Goal: Task Accomplishment & Management: Complete application form

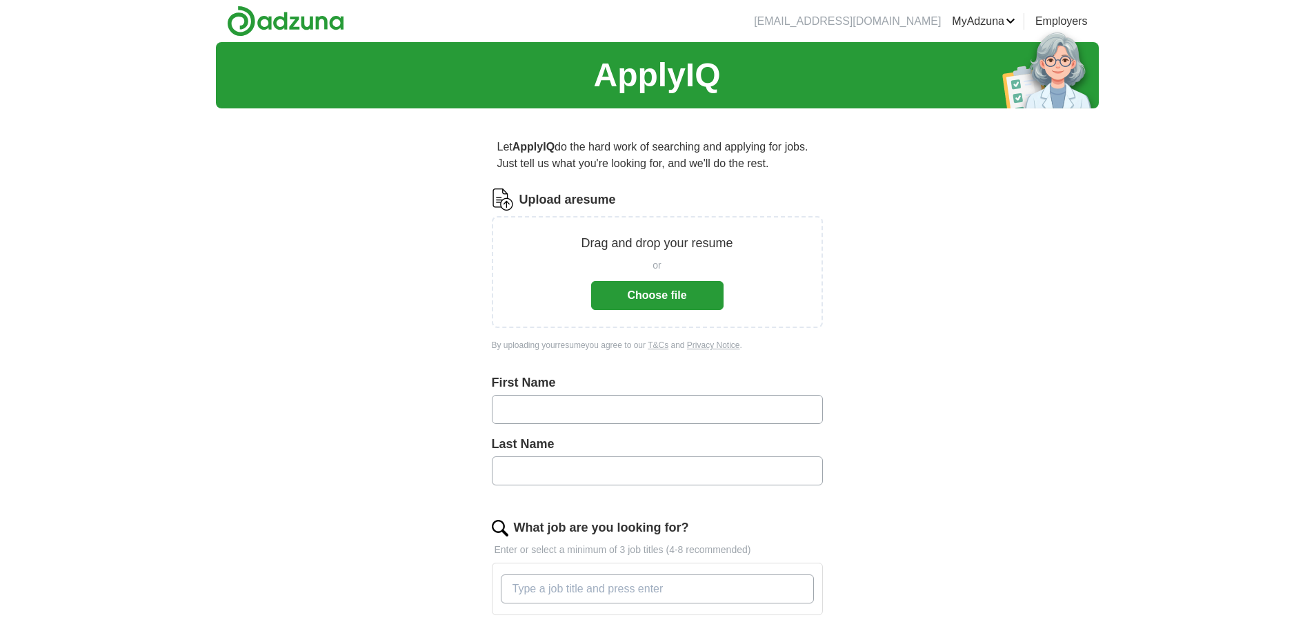
click at [640, 290] on button "Choose file" at bounding box center [657, 295] width 132 height 29
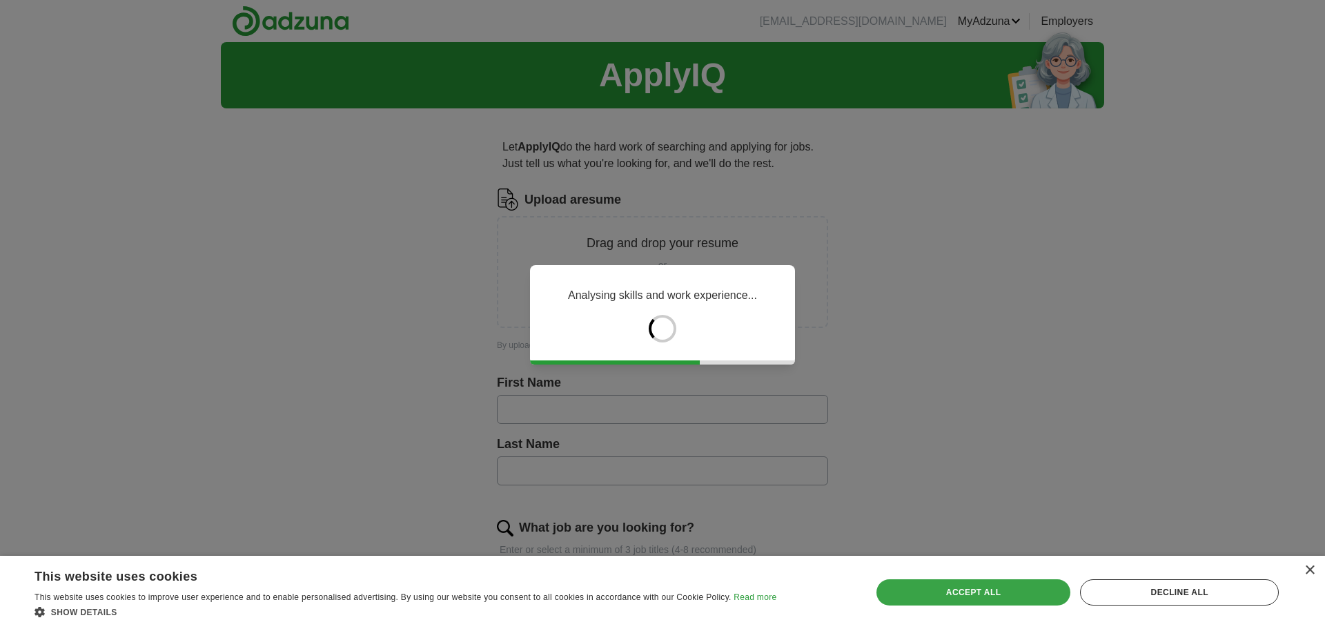
click at [987, 599] on div "Accept all" at bounding box center [973, 592] width 195 height 26
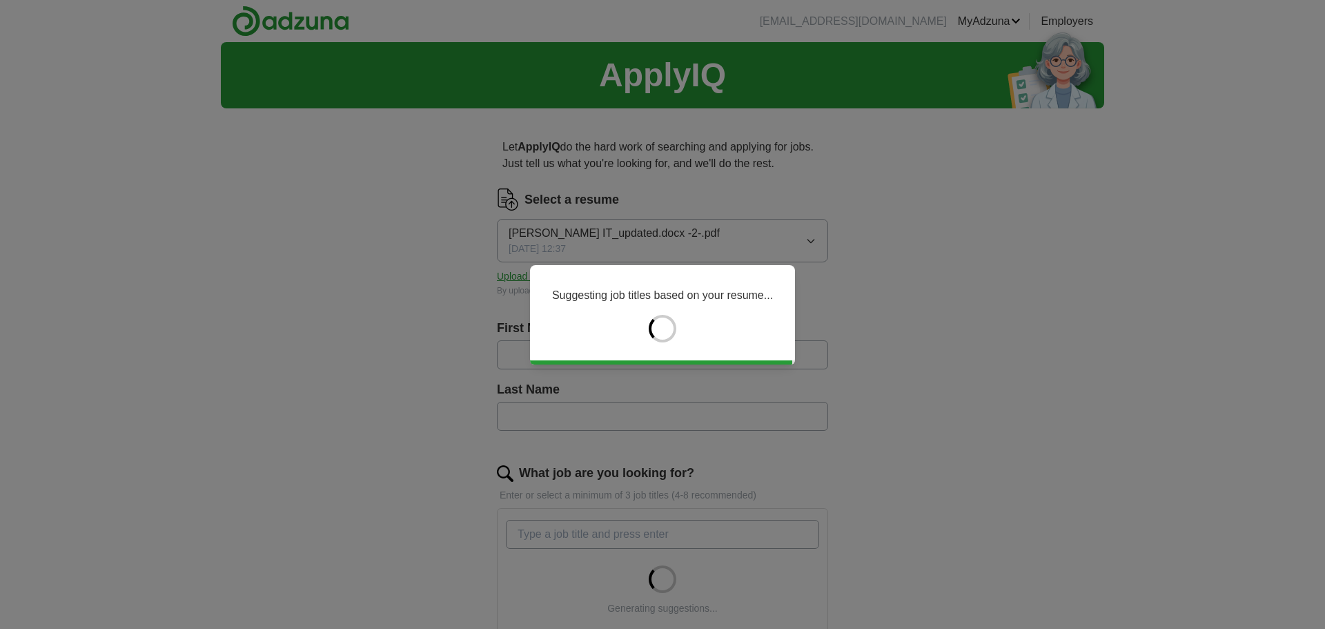
type input "*****"
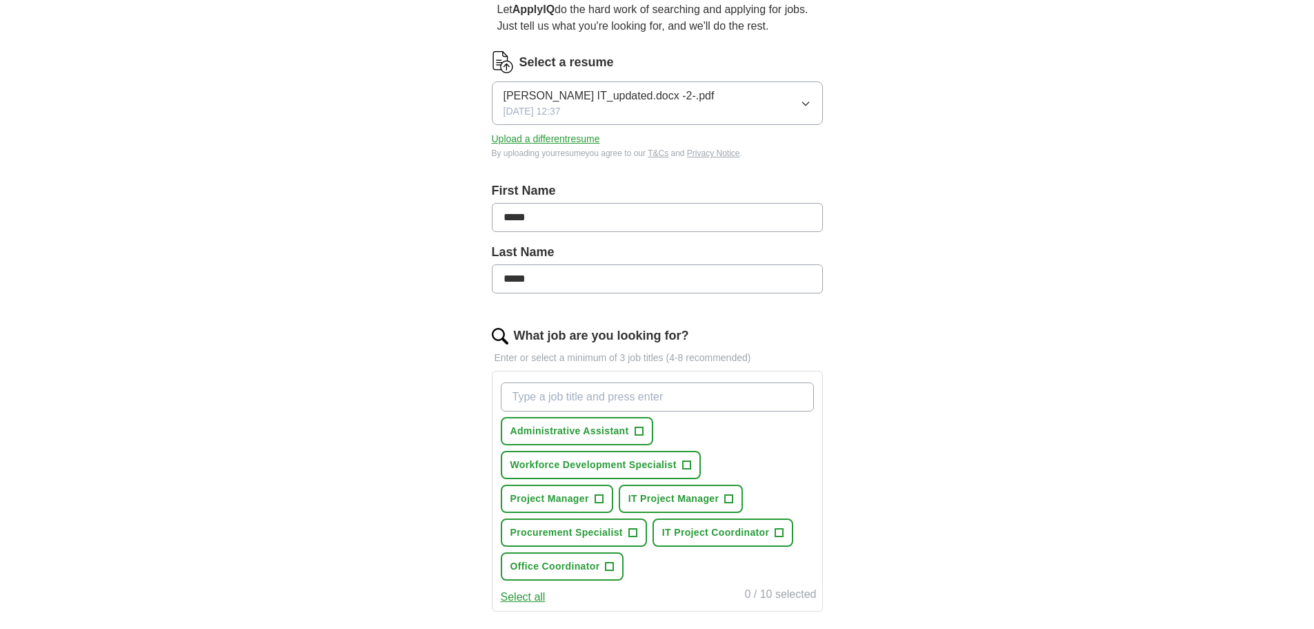
scroll to position [138, 0]
click at [724, 497] on button "IT Project Manager +" at bounding box center [681, 498] width 125 height 28
click at [753, 527] on span "IT Project Coordinator" at bounding box center [716, 531] width 108 height 14
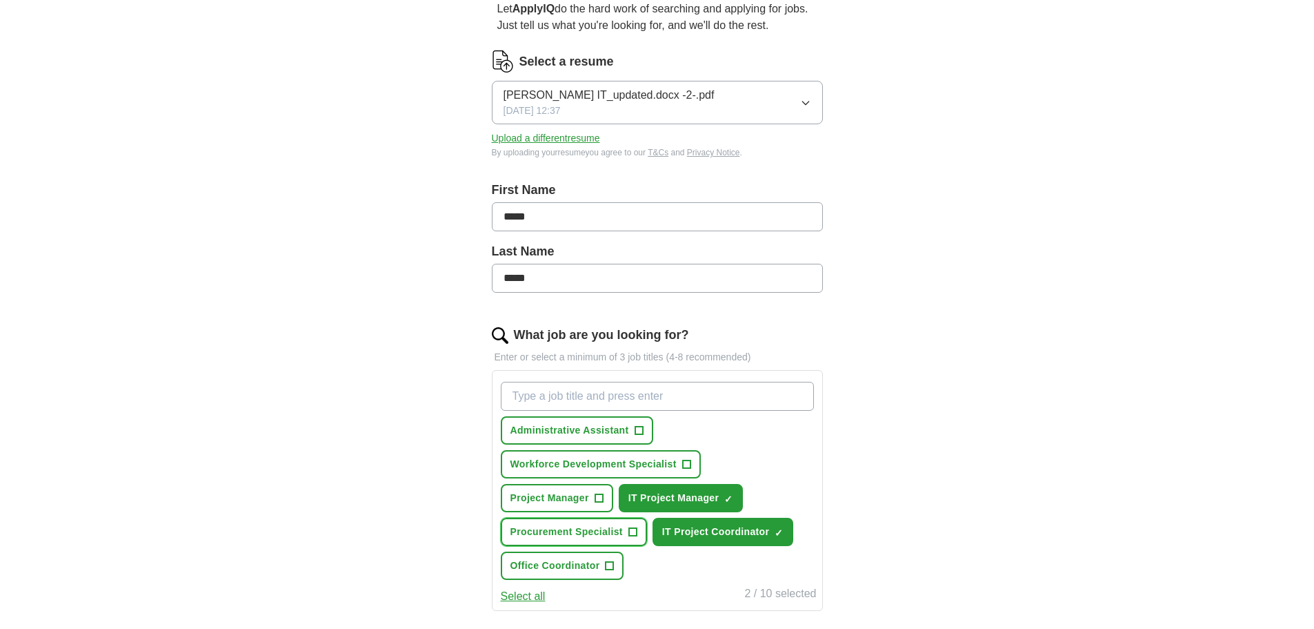
click at [572, 536] on span "Procurement Specialist" at bounding box center [567, 531] width 112 height 14
click at [571, 564] on span "Office Coordinator" at bounding box center [556, 565] width 90 height 14
click at [543, 491] on span "Project Manager" at bounding box center [550, 498] width 79 height 14
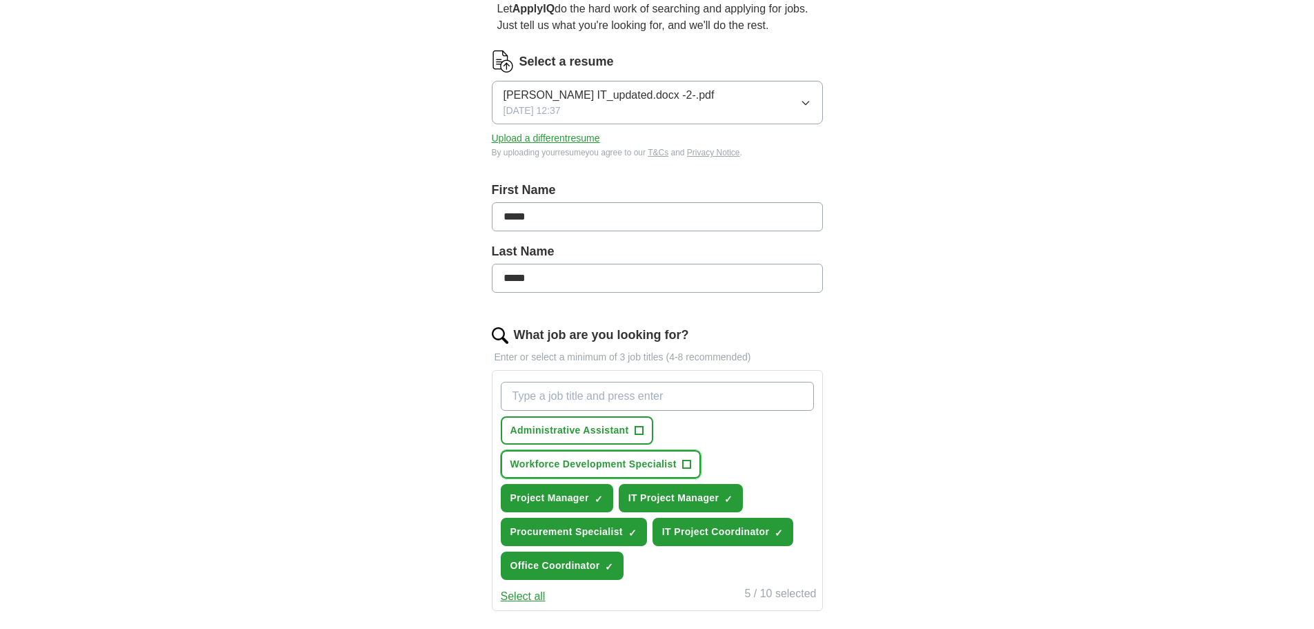
click at [566, 468] on span "Workforce Development Specialist" at bounding box center [594, 464] width 166 height 14
click at [561, 428] on span "Administrative Assistant" at bounding box center [570, 430] width 119 height 14
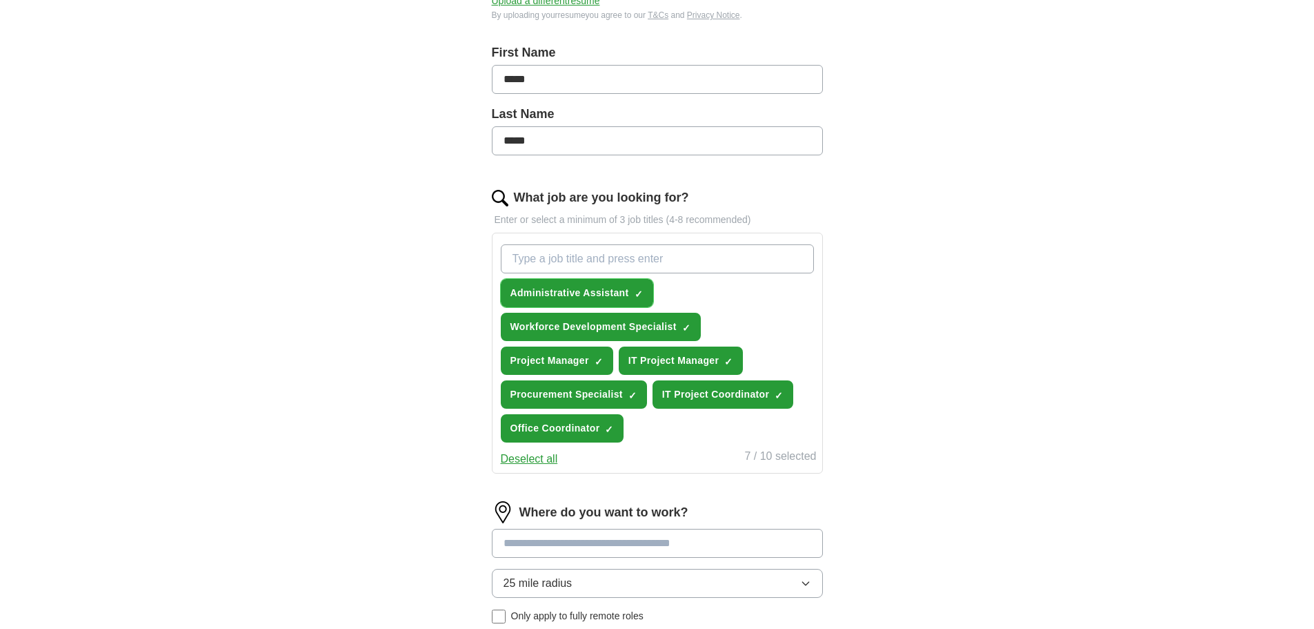
scroll to position [276, 0]
click at [629, 260] on input "What job are you looking for?" at bounding box center [657, 258] width 313 height 29
type input "information technology analyst"
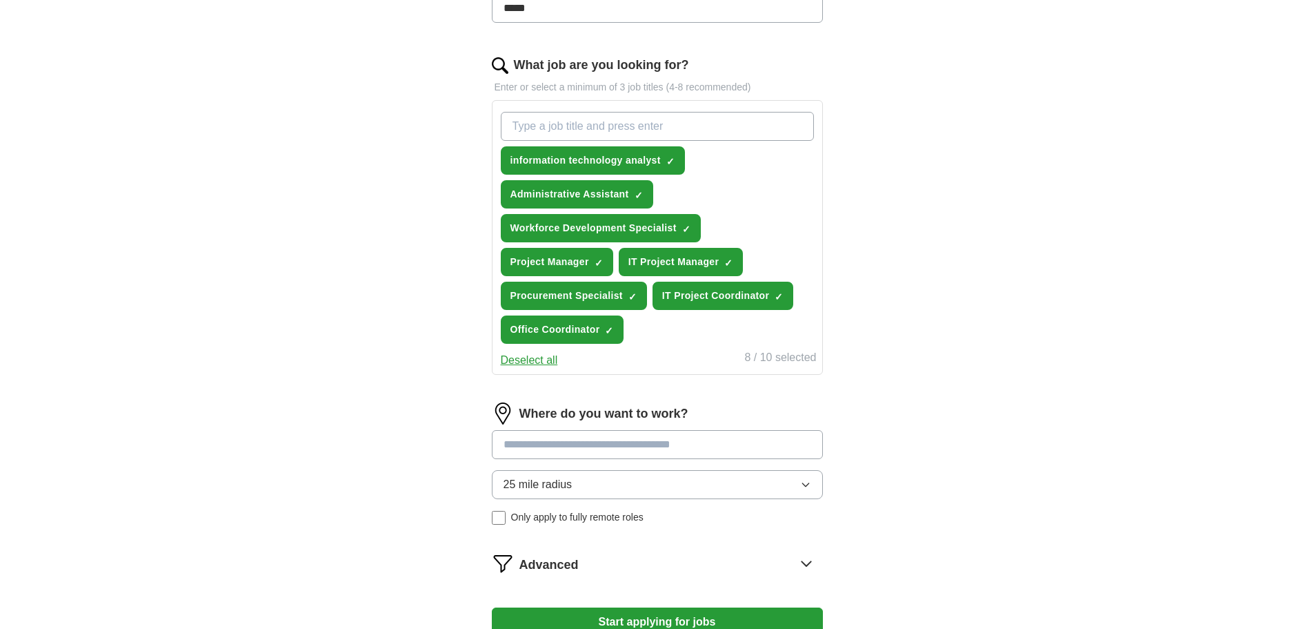
scroll to position [414, 0]
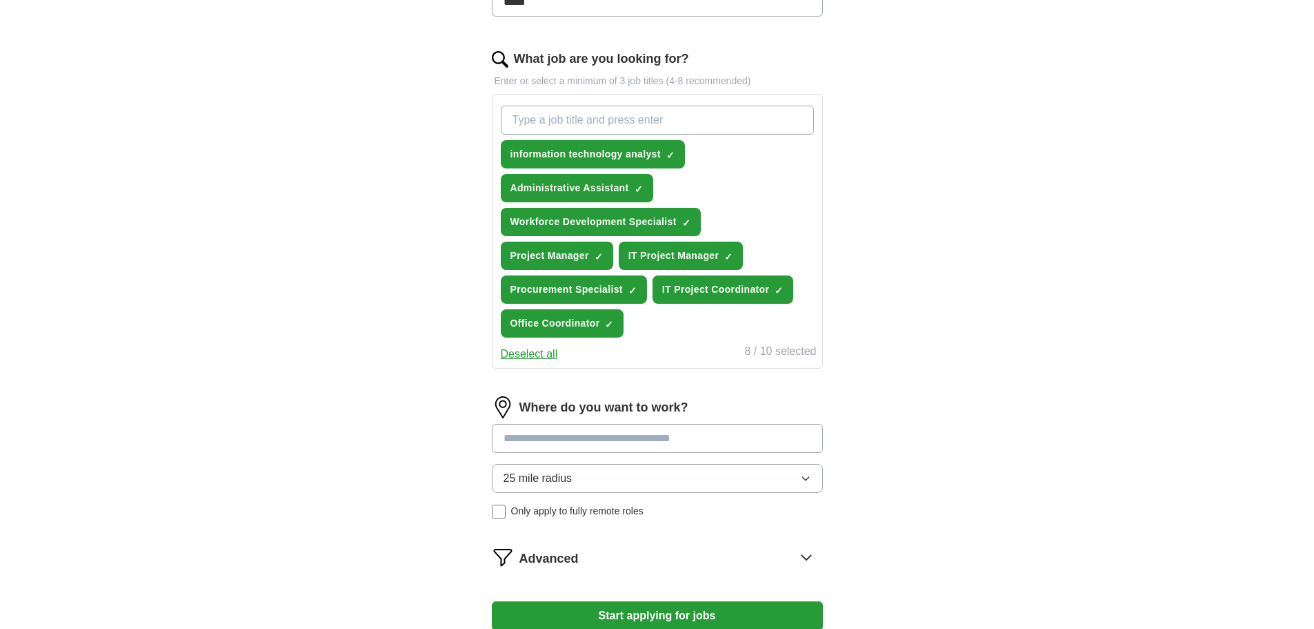
click at [578, 441] on input at bounding box center [657, 438] width 331 height 29
type input "******"
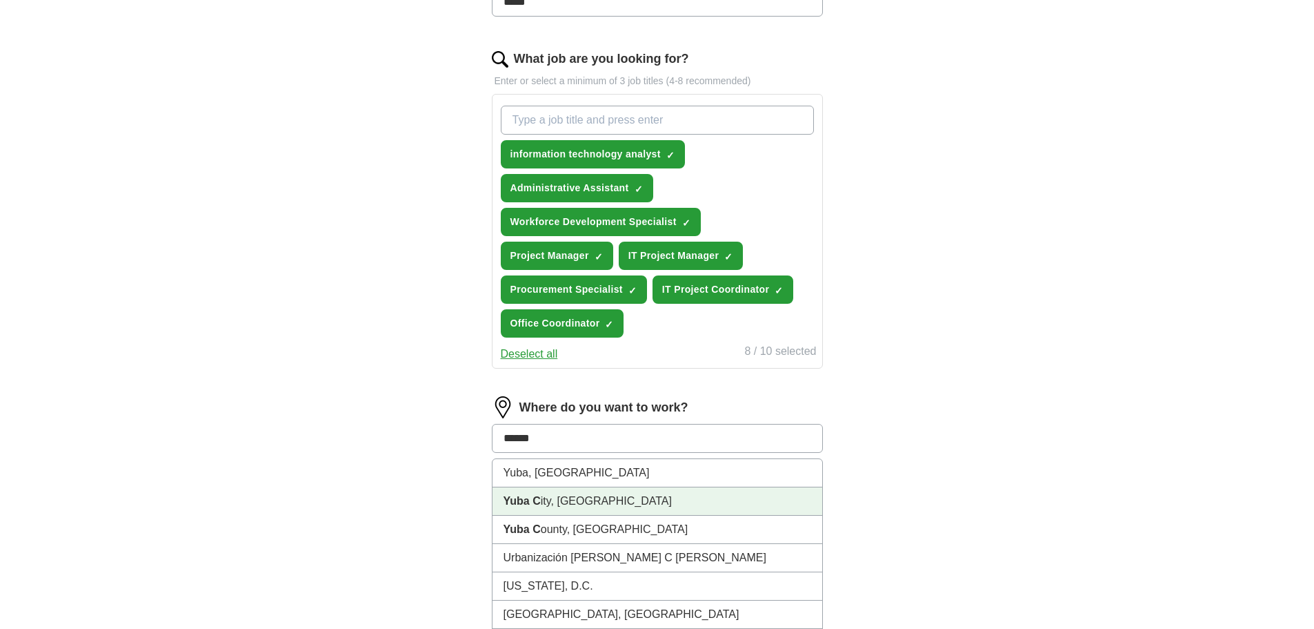
click at [562, 504] on li "Yuba C ity, [GEOGRAPHIC_DATA]" at bounding box center [658, 501] width 330 height 28
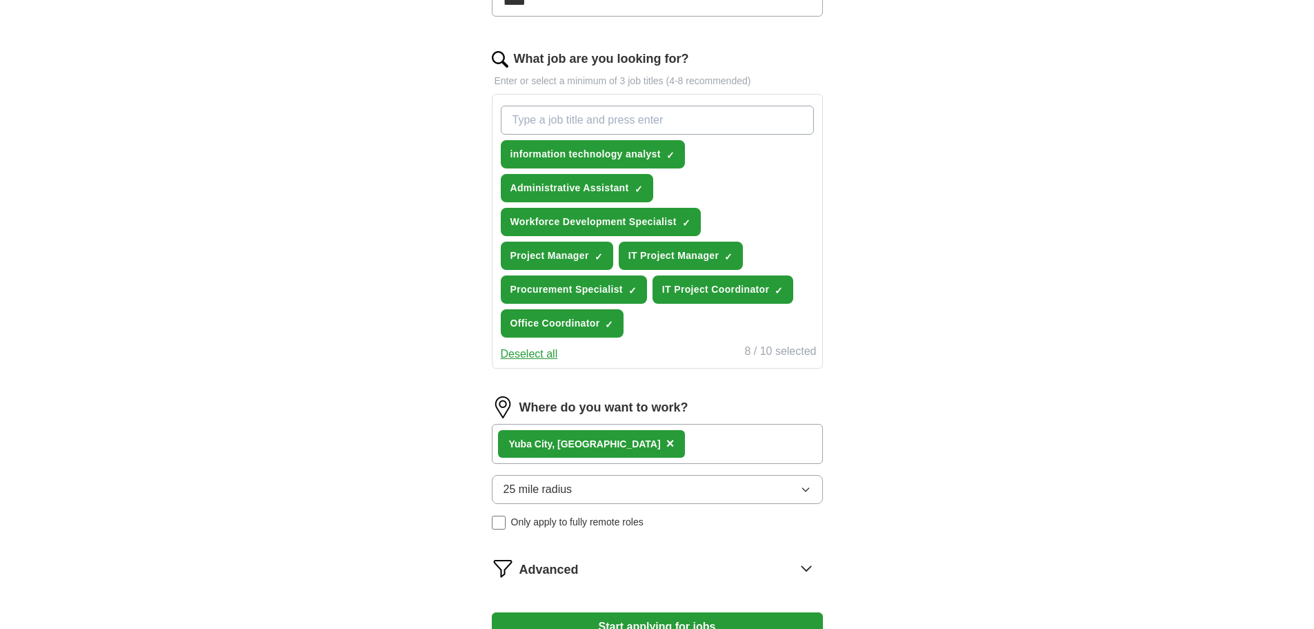
click at [722, 495] on button "25 mile radius" at bounding box center [657, 489] width 331 height 29
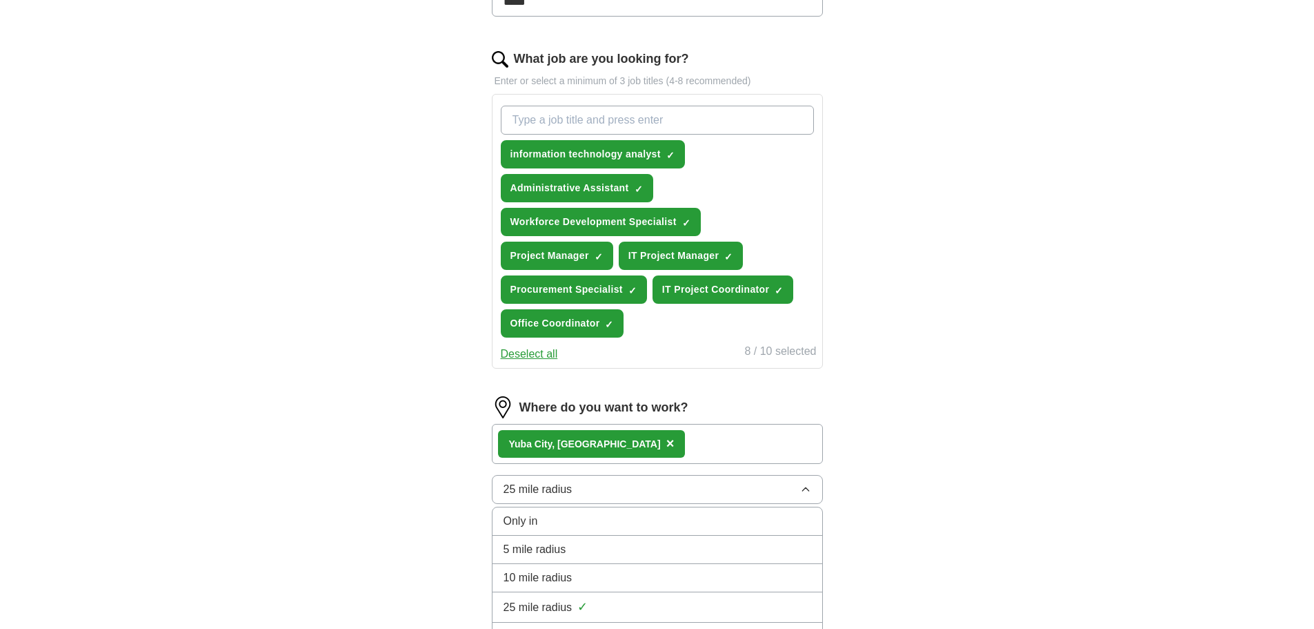
scroll to position [483, 0]
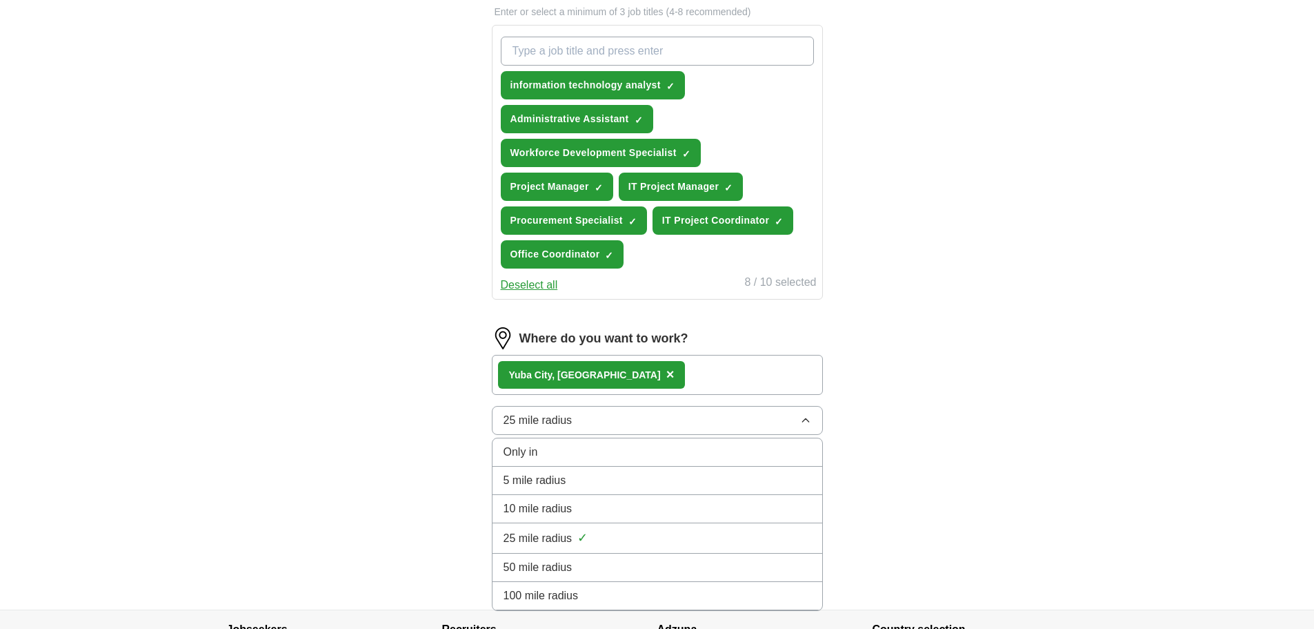
click at [553, 560] on span "50 mile radius" at bounding box center [538, 567] width 69 height 17
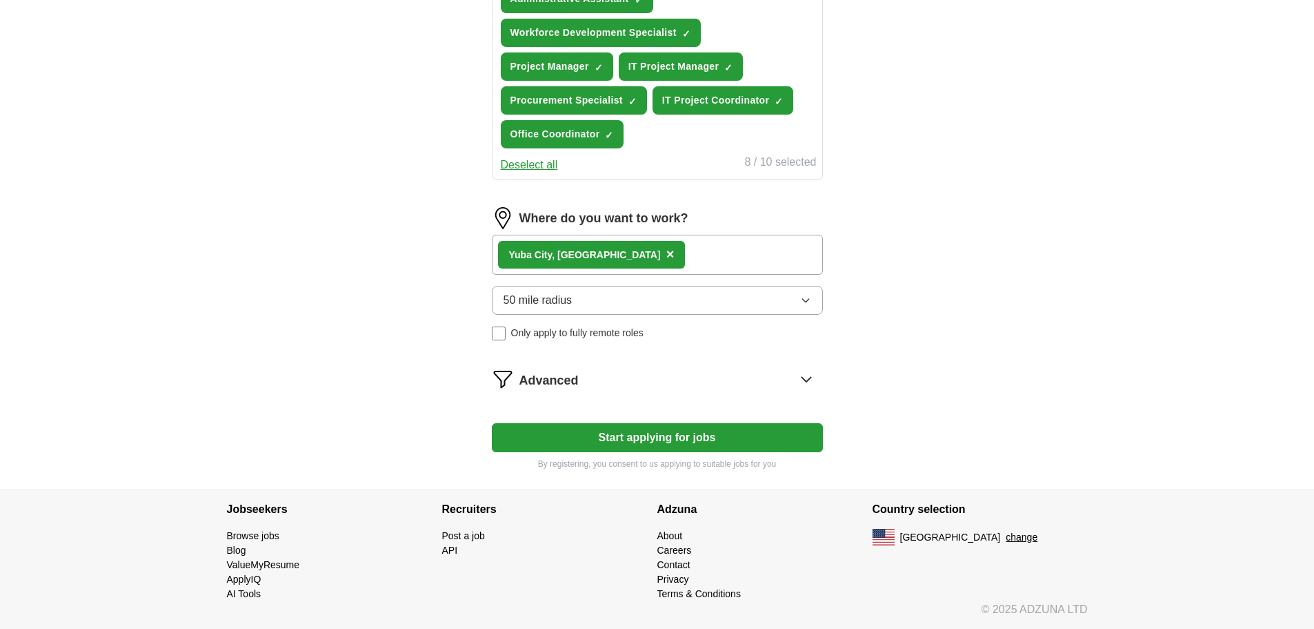
click at [606, 435] on button "Start applying for jobs" at bounding box center [657, 437] width 331 height 29
select select "**"
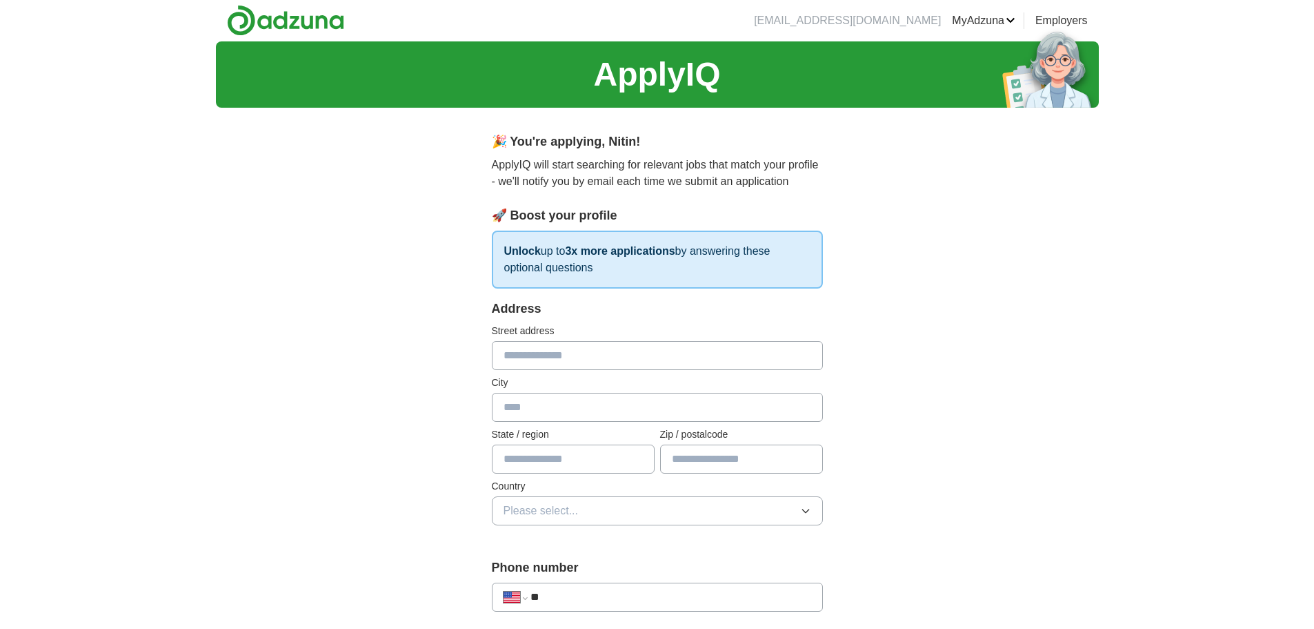
scroll to position [0, 0]
click at [566, 357] on input "text" at bounding box center [657, 356] width 331 height 29
type input "**********"
type input "*********"
type input "**"
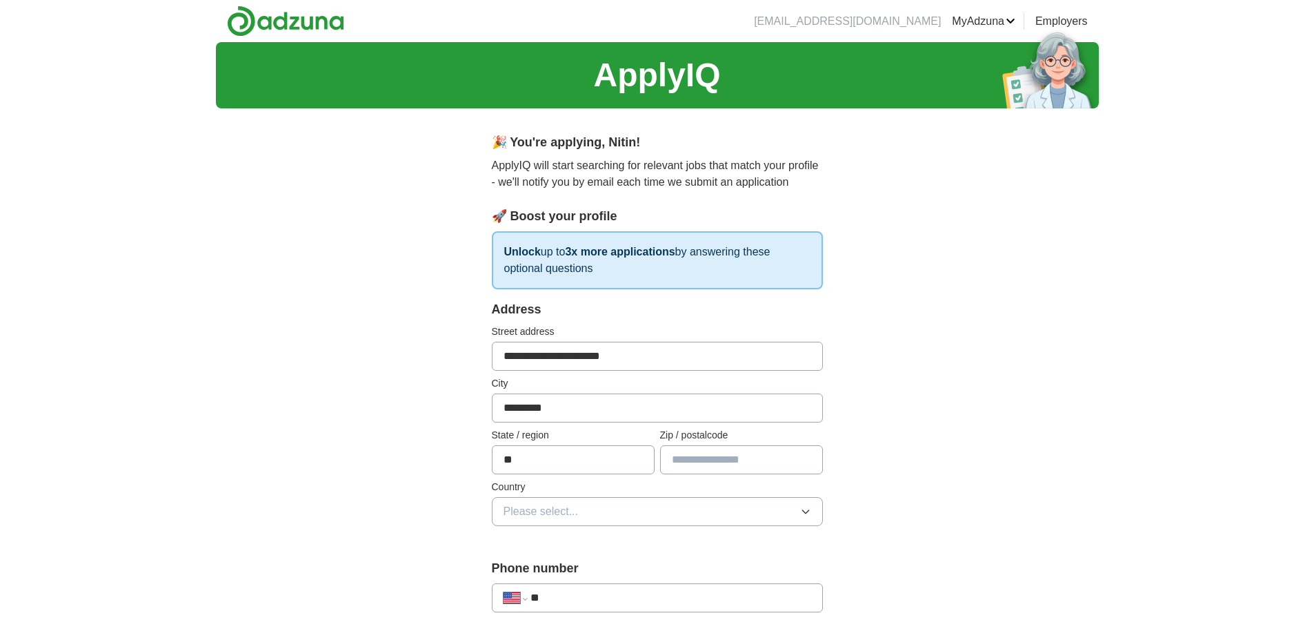
type input "*****"
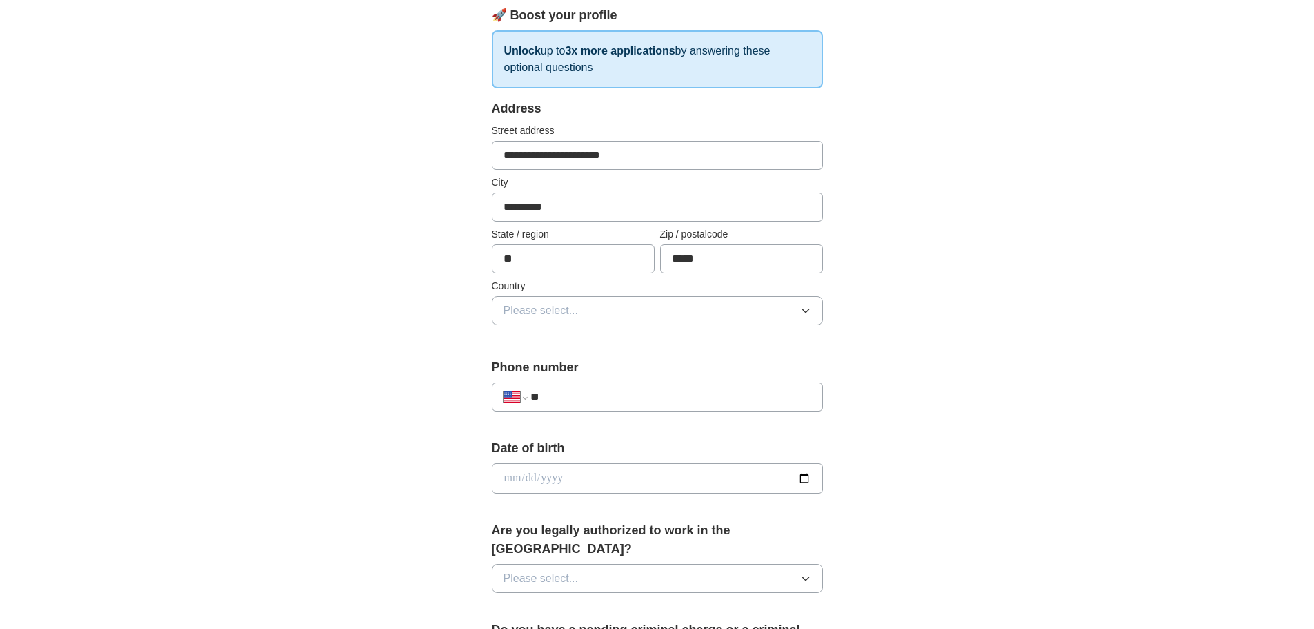
scroll to position [207, 0]
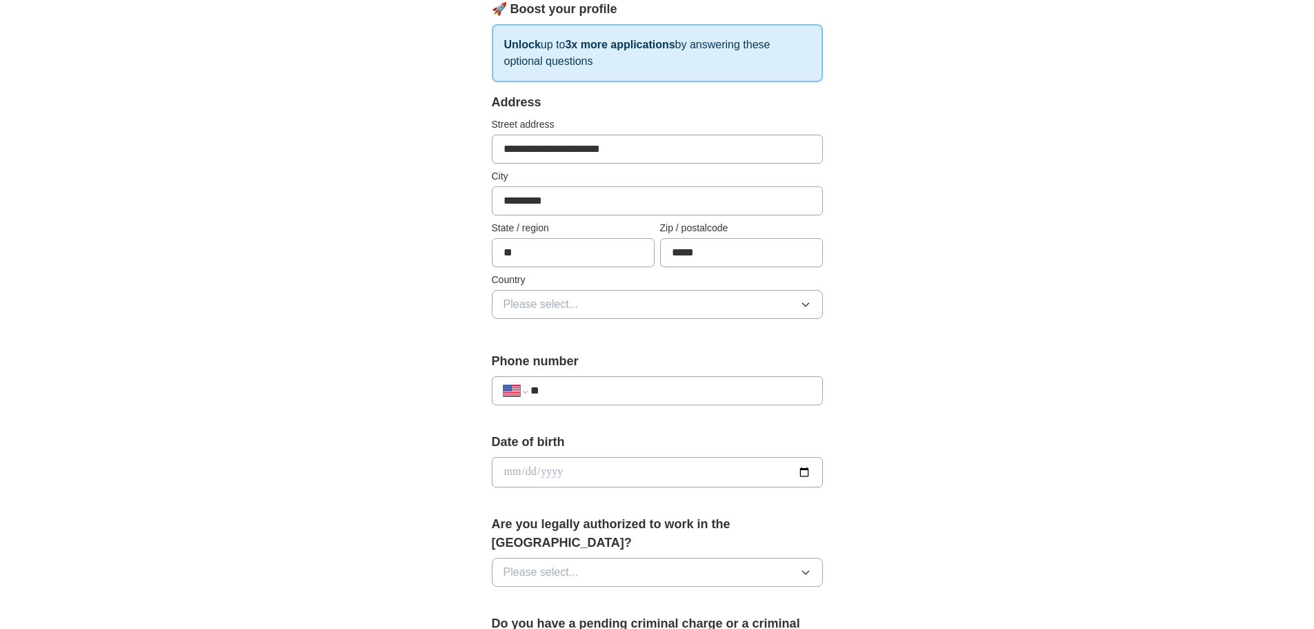
click at [548, 308] on span "Please select..." at bounding box center [541, 304] width 75 height 17
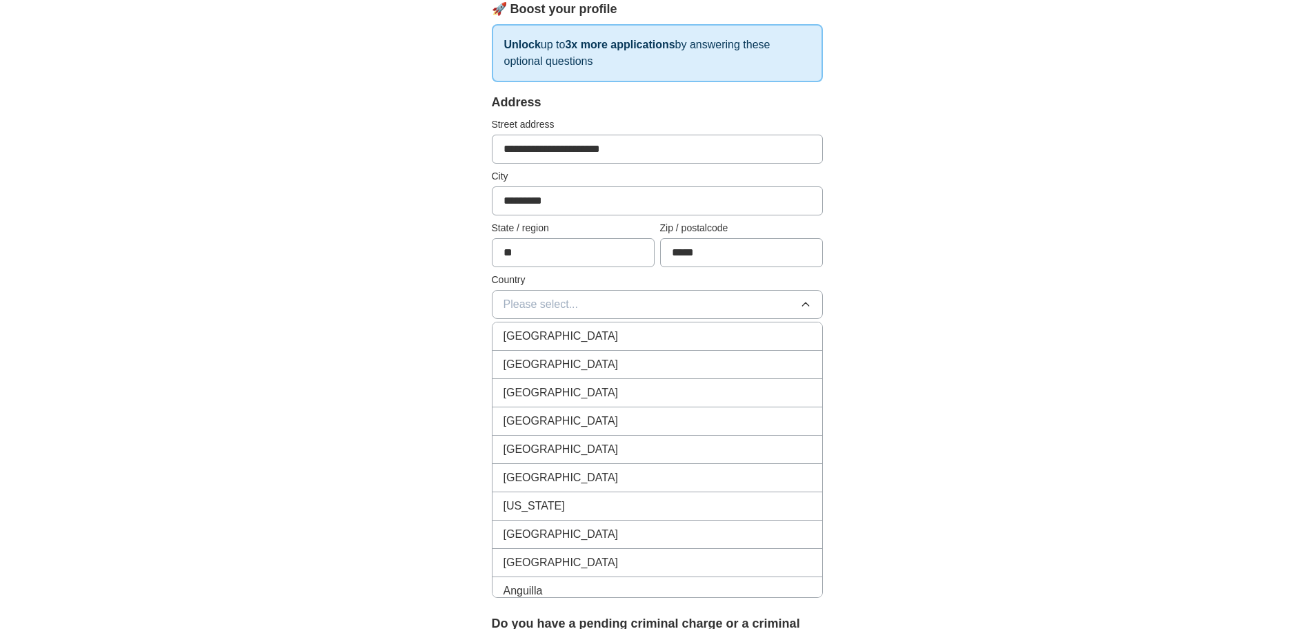
click at [559, 355] on li "[GEOGRAPHIC_DATA]" at bounding box center [658, 365] width 330 height 28
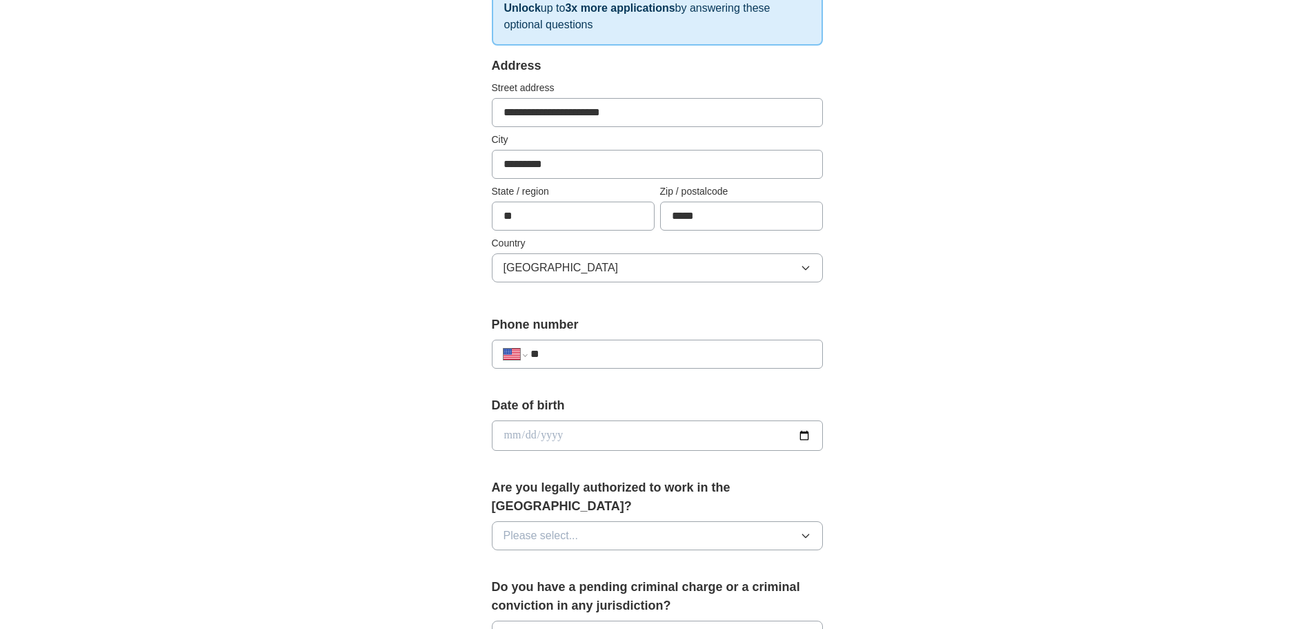
scroll to position [276, 0]
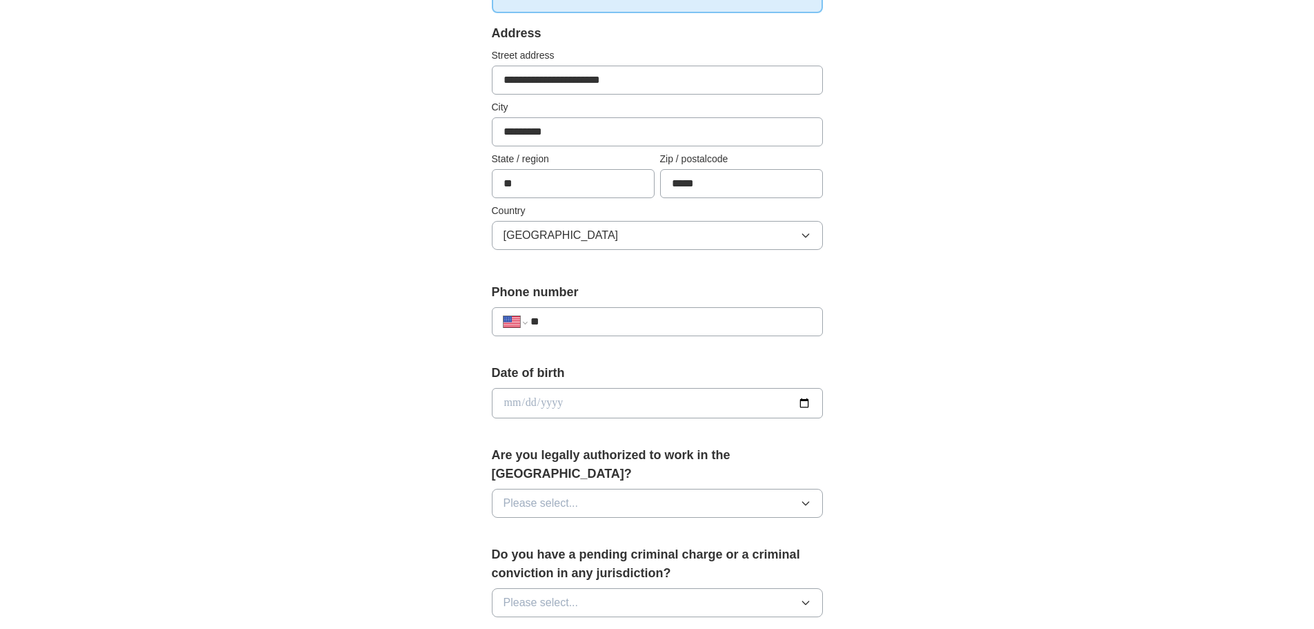
click at [573, 324] on input "**" at bounding box center [671, 321] width 280 height 17
type input "**********"
click at [569, 409] on input "date" at bounding box center [657, 403] width 331 height 30
click at [561, 404] on input "date" at bounding box center [657, 403] width 331 height 30
click at [521, 404] on input "date" at bounding box center [657, 403] width 331 height 30
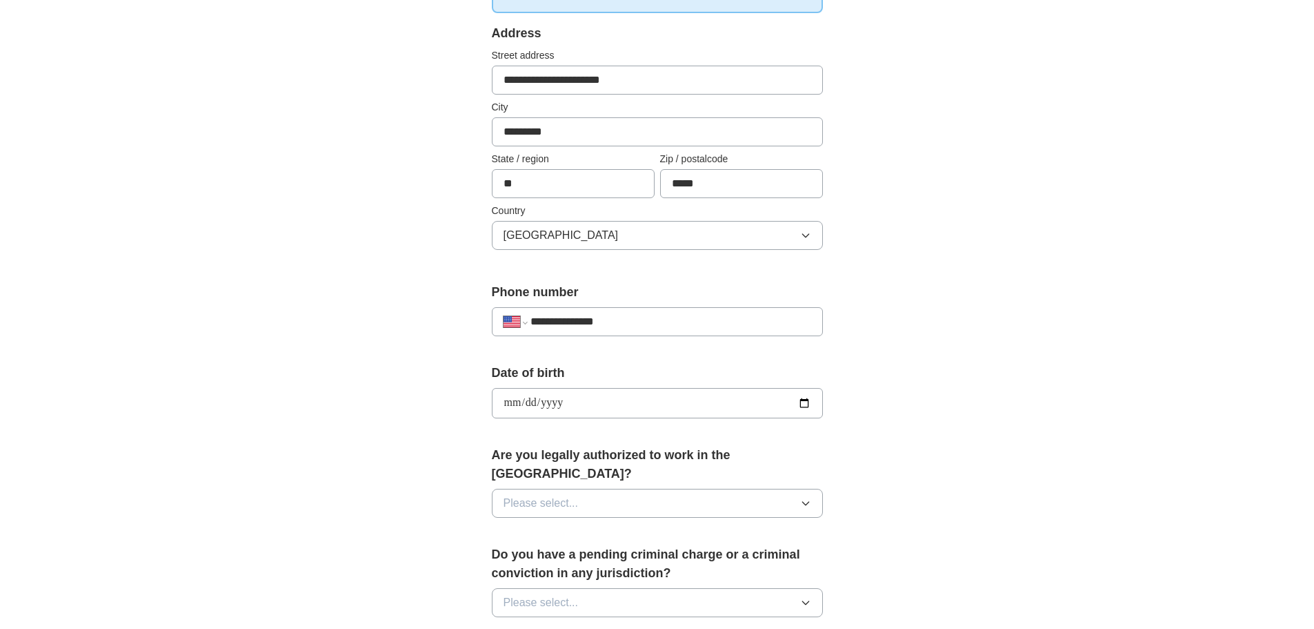
type input "**********"
click at [540, 488] on button "Please select..." at bounding box center [657, 502] width 331 height 29
click at [535, 526] on div "Yes" at bounding box center [658, 534] width 308 height 17
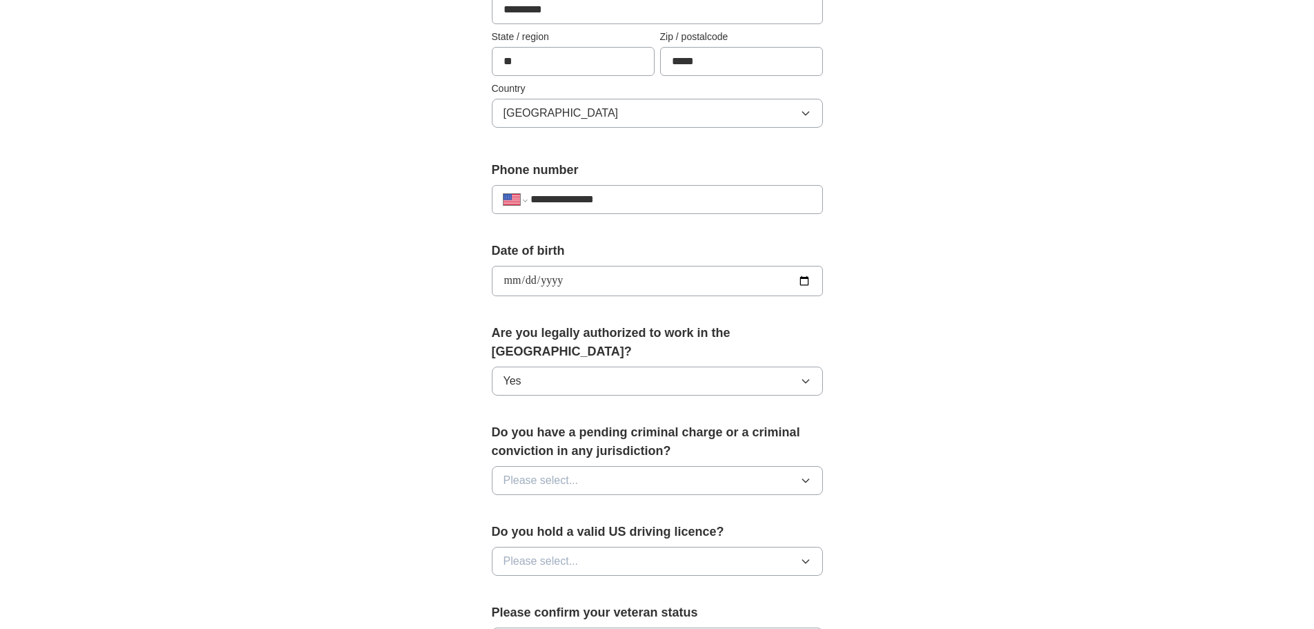
scroll to position [414, 0]
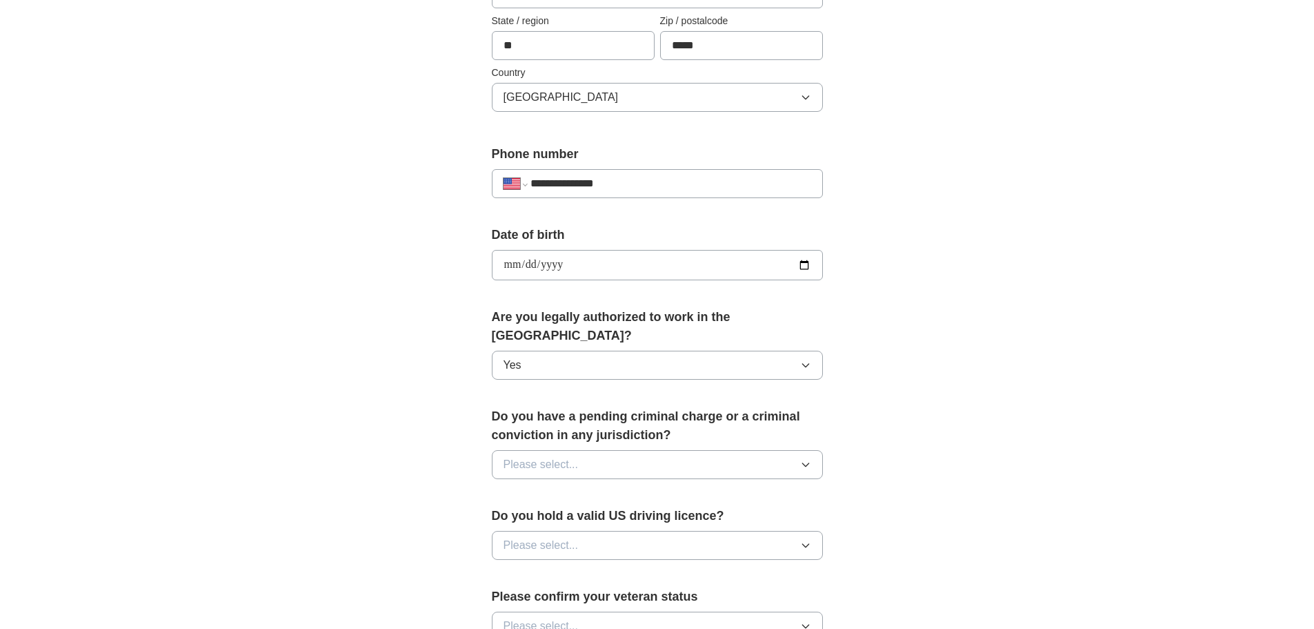
click at [633, 450] on button "Please select..." at bounding box center [657, 464] width 331 height 29
click at [548, 511] on li "No" at bounding box center [658, 525] width 330 height 28
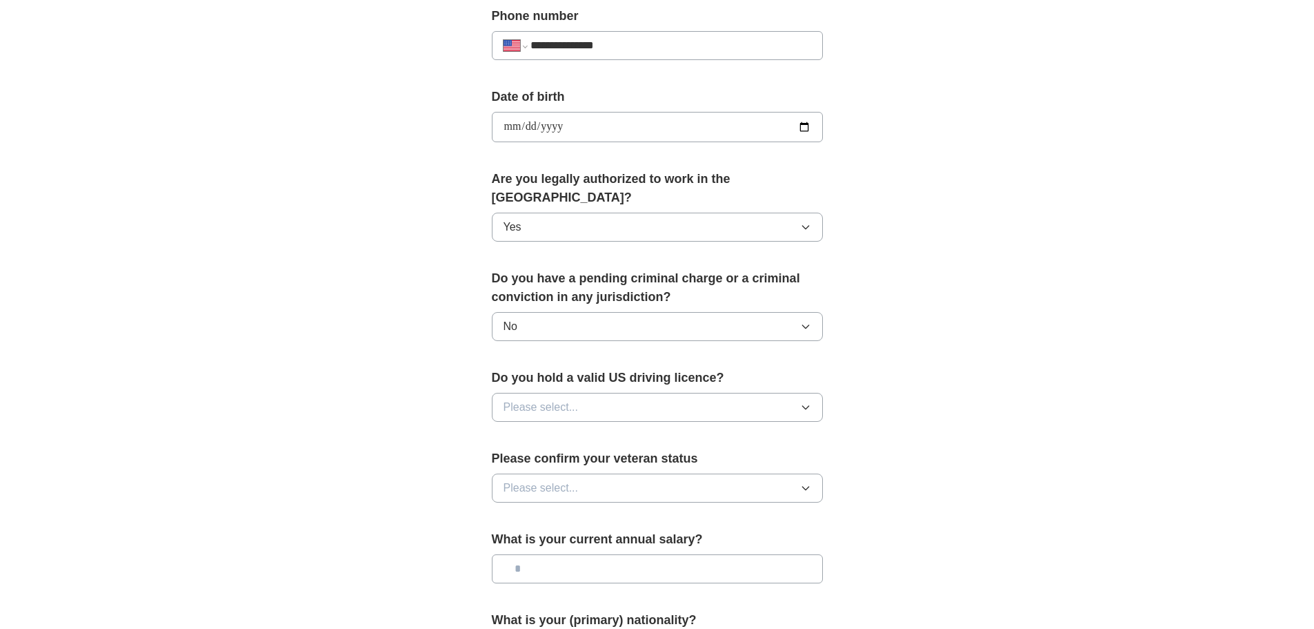
click at [593, 393] on button "Please select..." at bounding box center [657, 407] width 331 height 29
click at [548, 431] on div "Yes" at bounding box center [658, 439] width 308 height 17
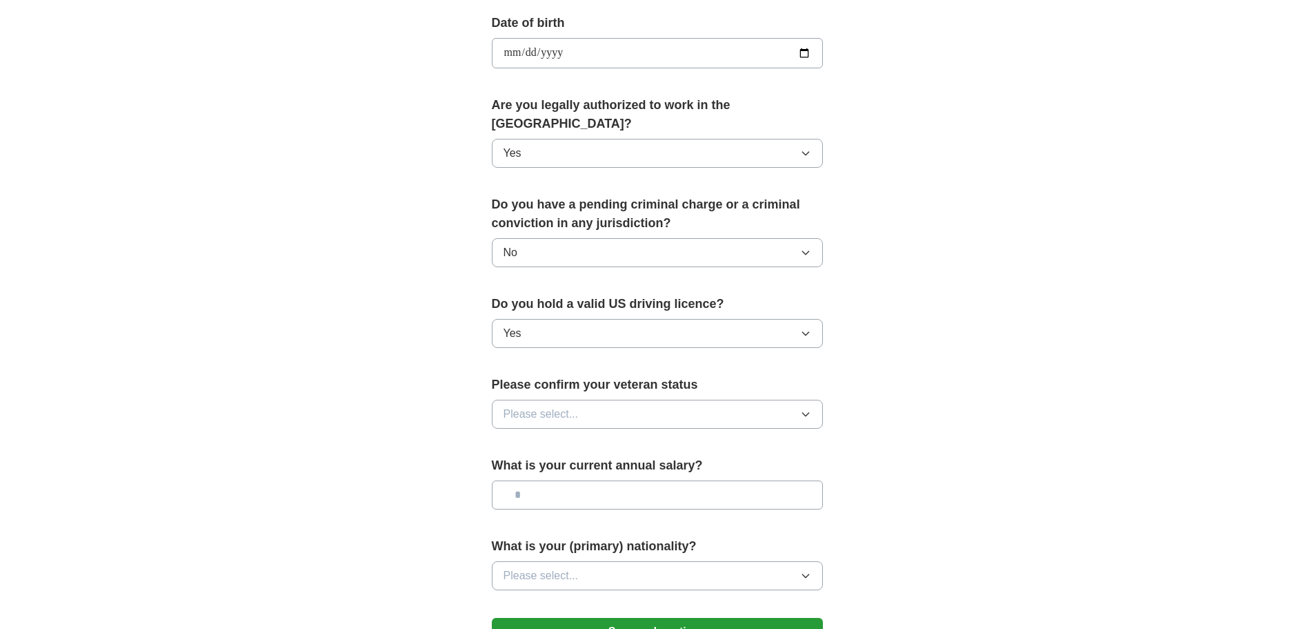
scroll to position [690, 0]
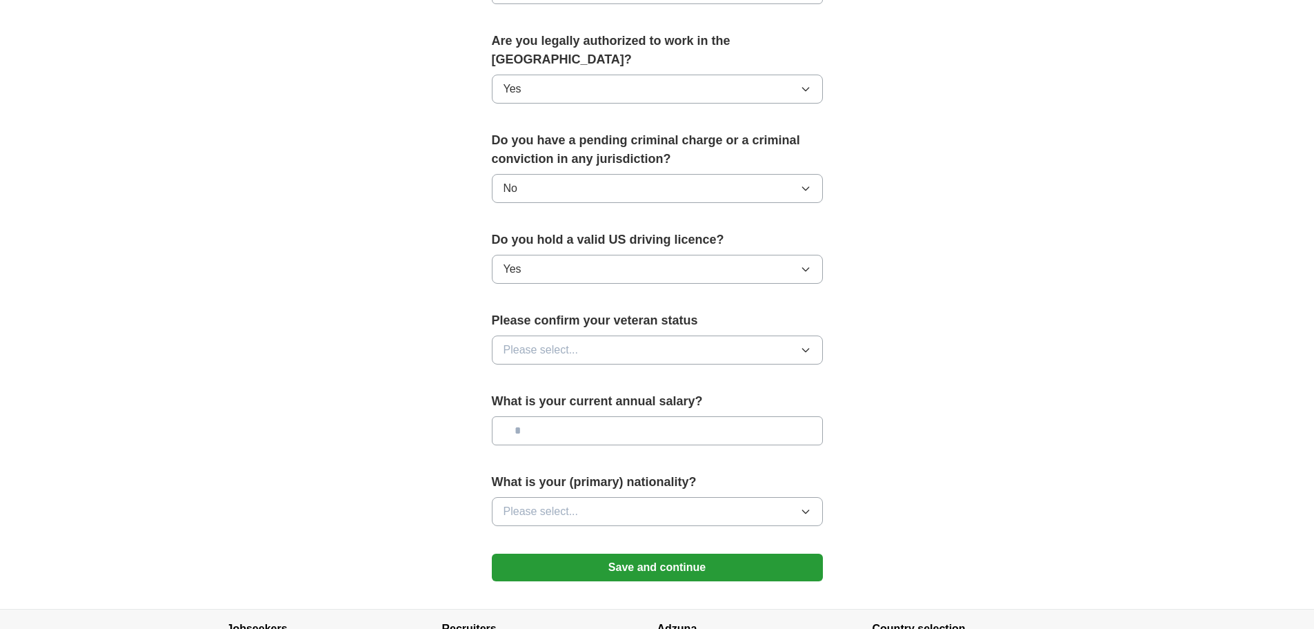
click at [600, 335] on button "Please select..." at bounding box center [657, 349] width 331 height 29
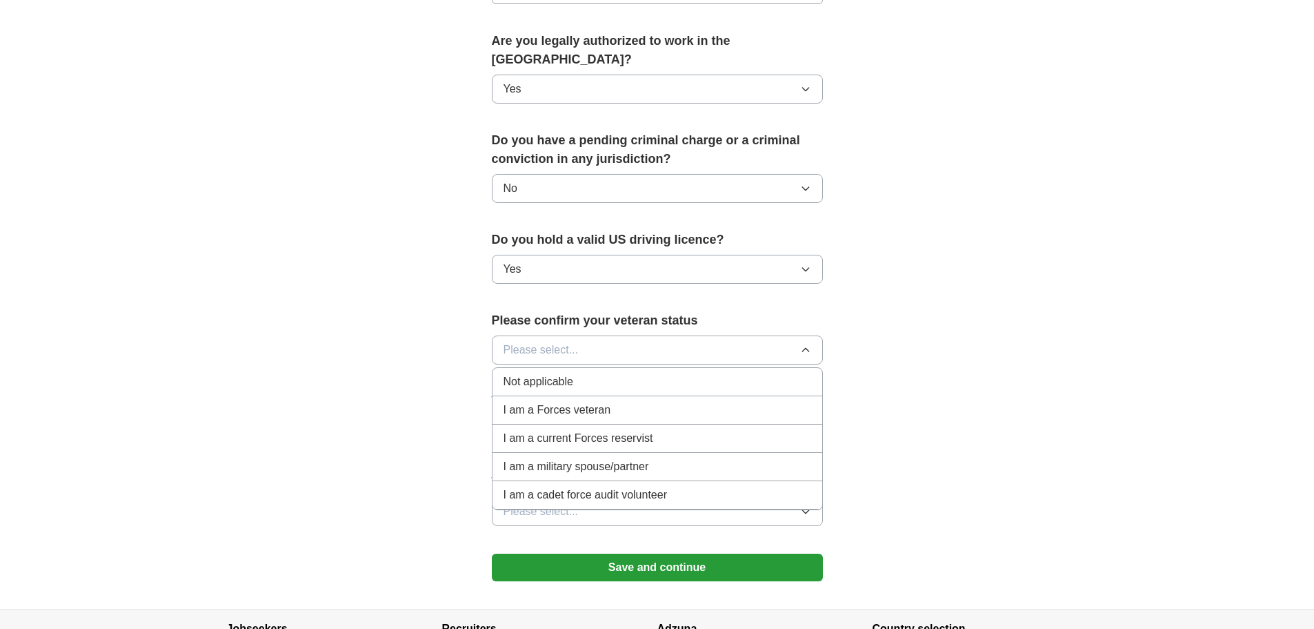
click at [558, 373] on span "Not applicable" at bounding box center [539, 381] width 70 height 17
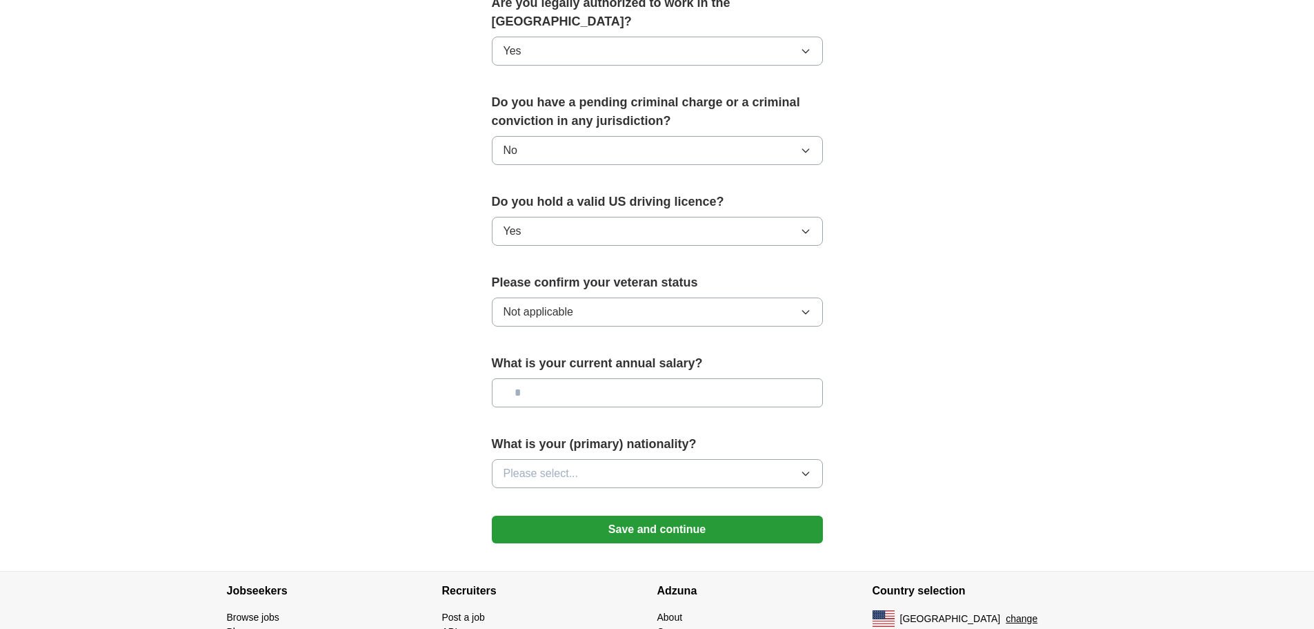
scroll to position [759, 0]
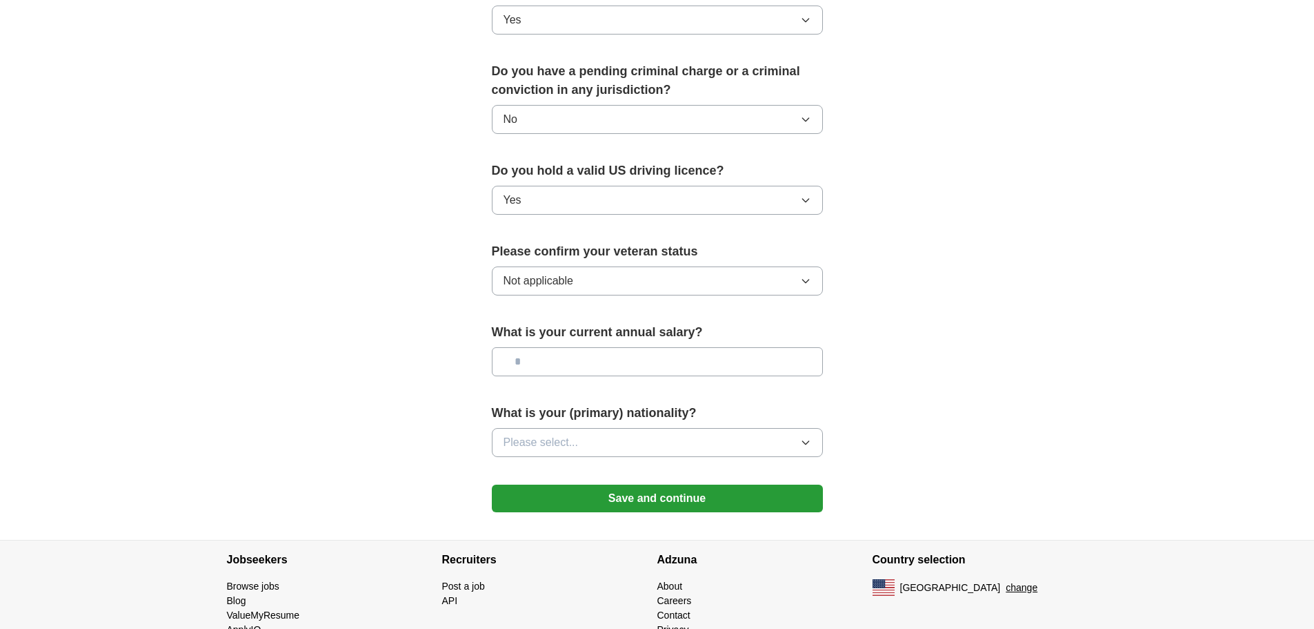
click at [579, 348] on input "text" at bounding box center [657, 361] width 331 height 29
type input "*******"
click at [583, 428] on button "Please select..." at bounding box center [657, 442] width 331 height 29
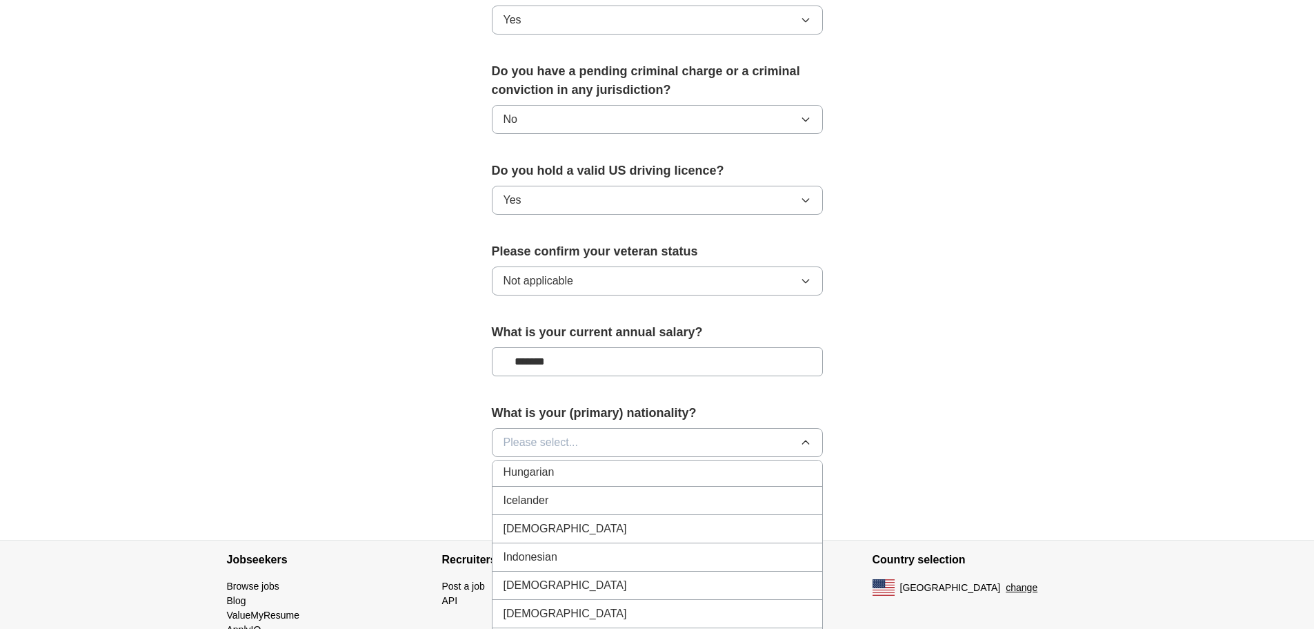
scroll to position [2208, 0]
click at [533, 521] on span "[DEMOGRAPHIC_DATA]" at bounding box center [566, 529] width 124 height 17
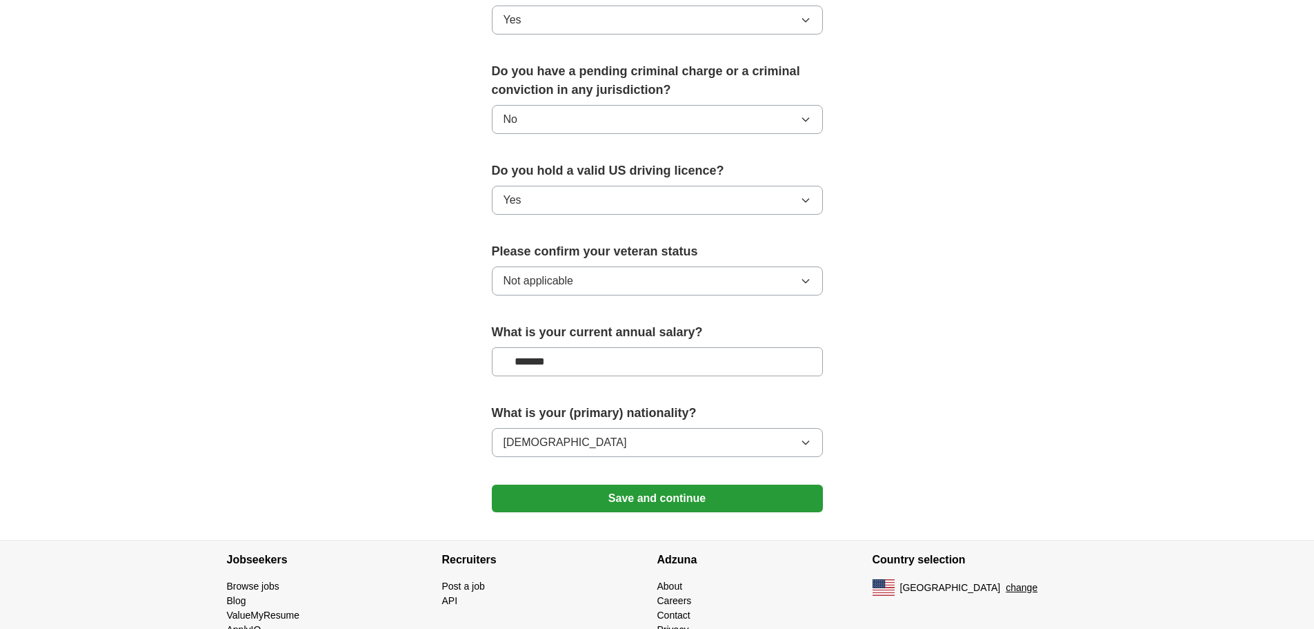
click at [609, 484] on button "Save and continue" at bounding box center [657, 498] width 331 height 28
